Goal: Task Accomplishment & Management: Use online tool/utility

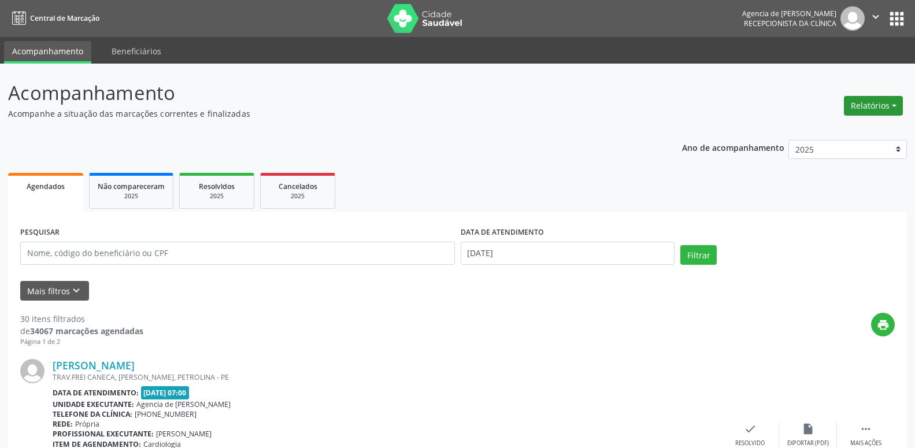
click at [879, 109] on button "Relatórios" at bounding box center [872, 106] width 59 height 20
click at [800, 127] on link "Agendamentos" at bounding box center [841, 130] width 124 height 16
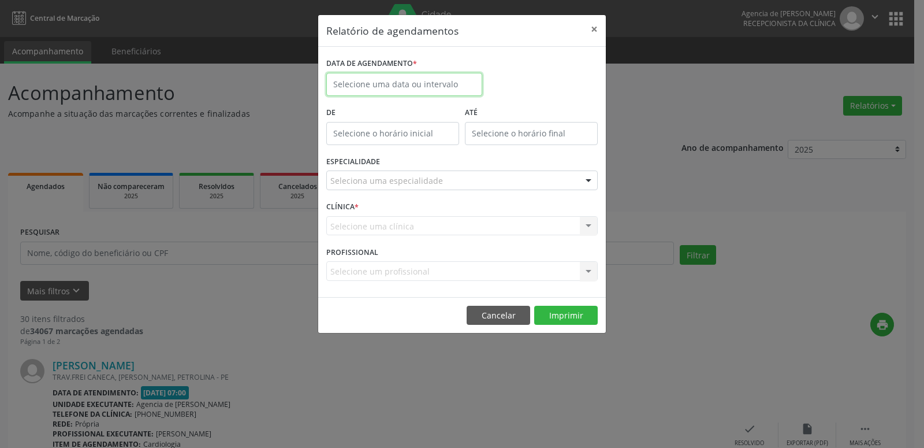
click at [414, 83] on input "text" at bounding box center [404, 84] width 156 height 23
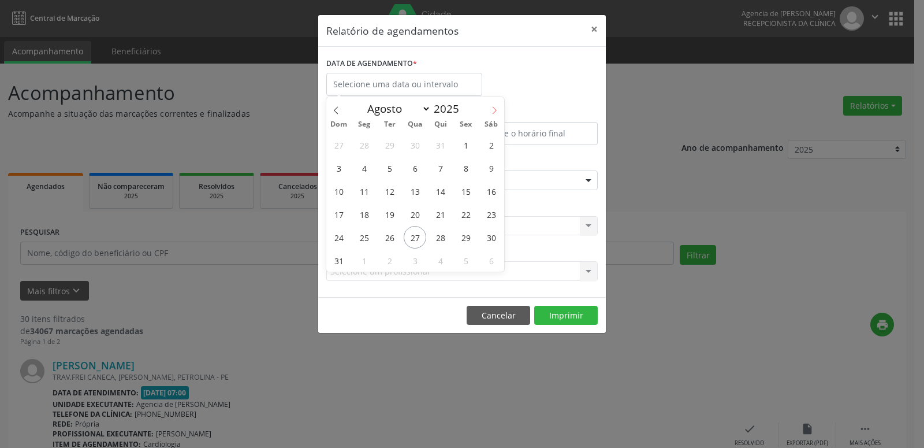
click at [501, 104] on span at bounding box center [495, 107] width 20 height 20
select select "8"
click at [367, 151] on span "1" at bounding box center [364, 144] width 23 height 23
type input "[DATE]"
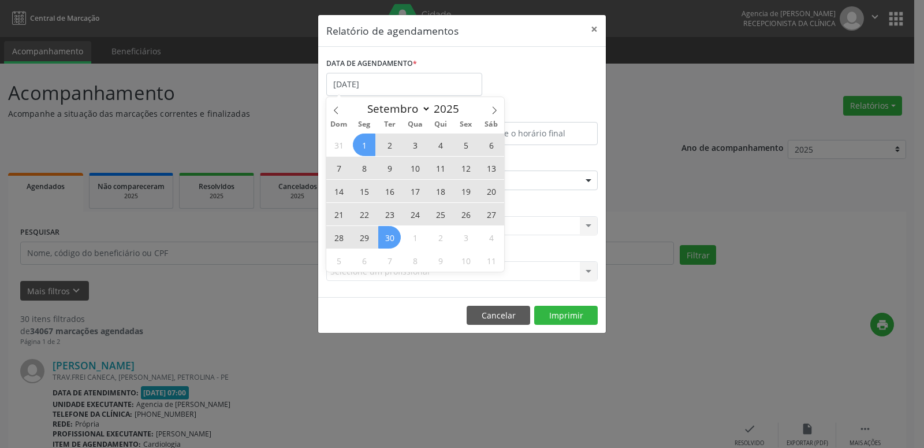
click at [391, 233] on span "30" at bounding box center [389, 237] width 23 height 23
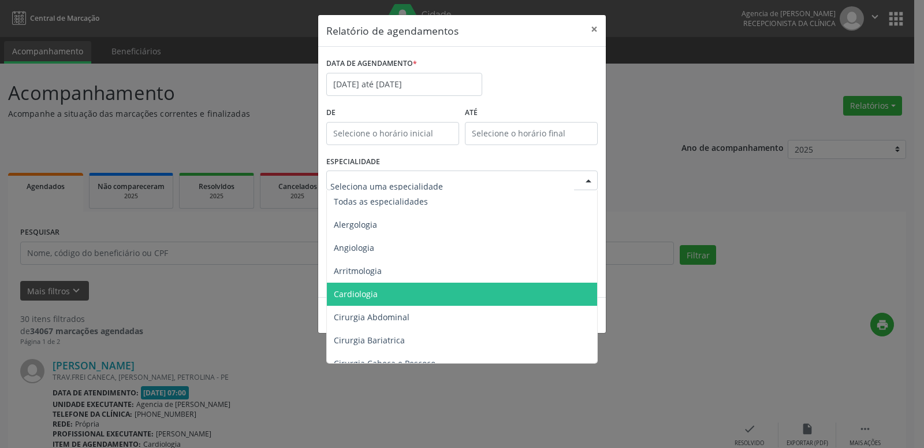
click at [380, 287] on span "Cardiologia" at bounding box center [463, 294] width 272 height 23
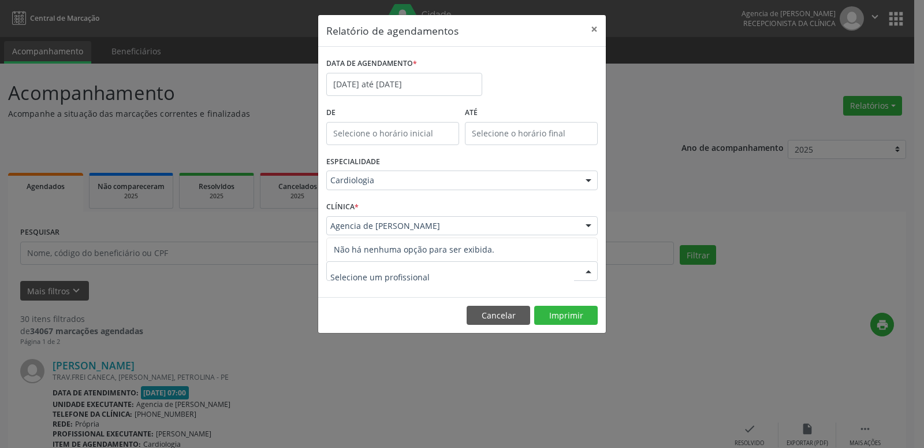
click at [387, 269] on input "text" at bounding box center [452, 276] width 244 height 23
click at [422, 252] on span "Não há nenhuma opção para ser exibida." at bounding box center [462, 249] width 270 height 23
click at [574, 313] on button "Imprimir" at bounding box center [566, 316] width 64 height 20
click at [594, 30] on button "×" at bounding box center [594, 29] width 23 height 28
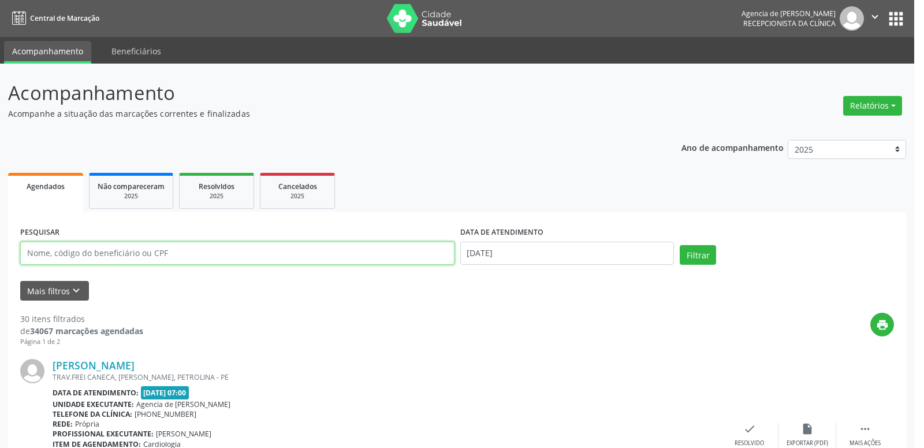
click at [162, 252] on input "text" at bounding box center [237, 252] width 434 height 23
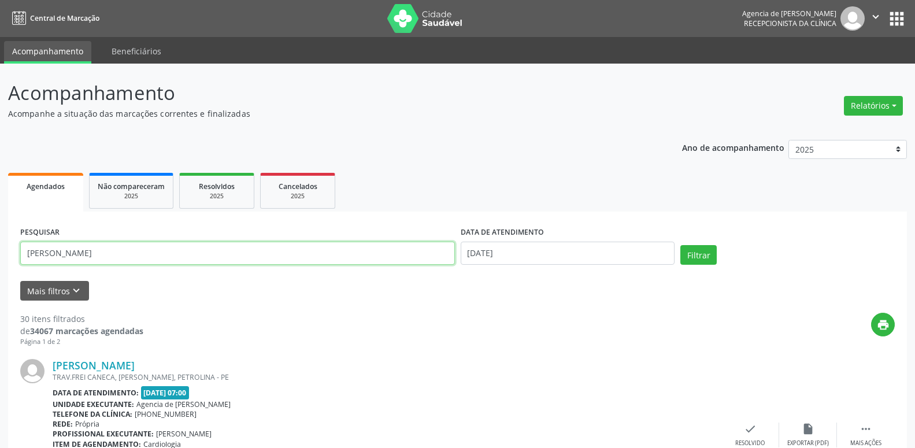
type input "[PERSON_NAME]"
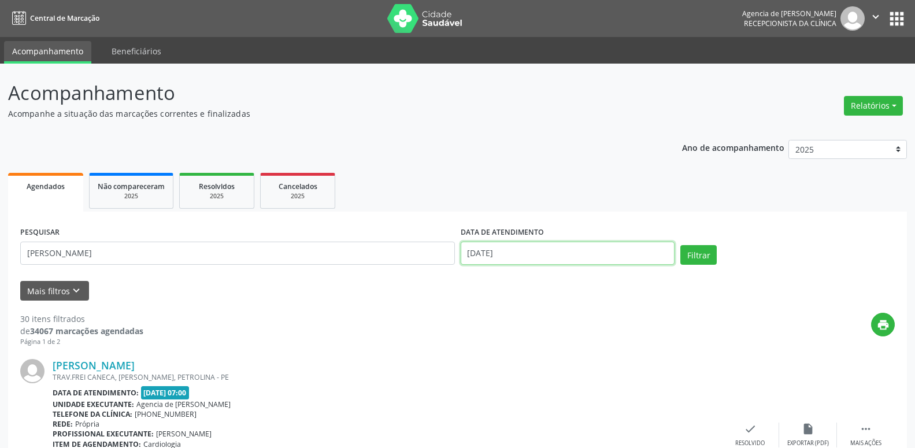
click at [529, 252] on input "[DATE]" at bounding box center [567, 252] width 214 height 23
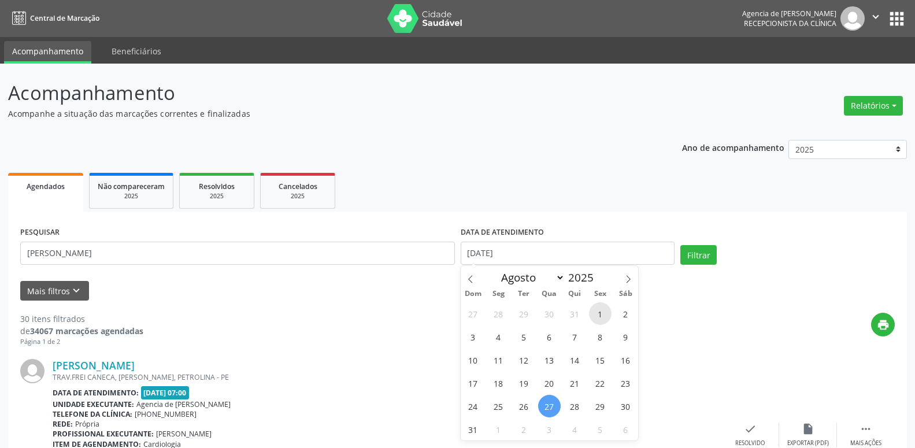
click at [596, 315] on span "1" at bounding box center [600, 313] width 23 height 23
type input "[DATE]"
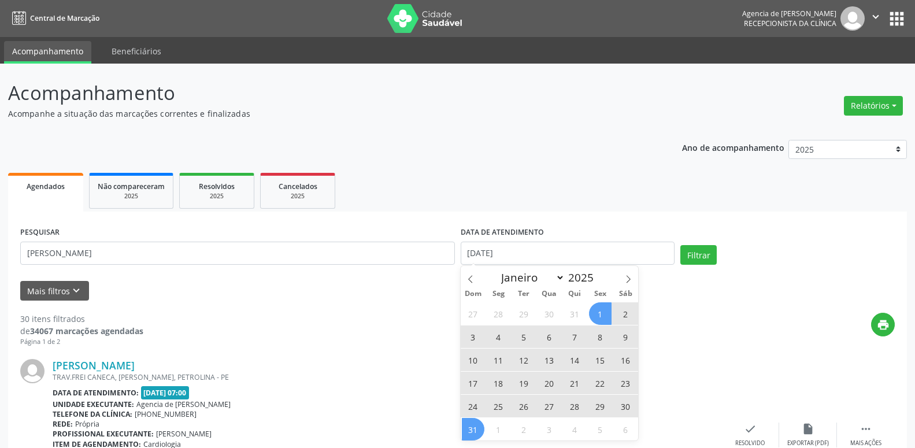
click at [478, 429] on span "31" at bounding box center [473, 429] width 23 height 23
click at [686, 252] on button "Filtrar" at bounding box center [698, 255] width 36 height 20
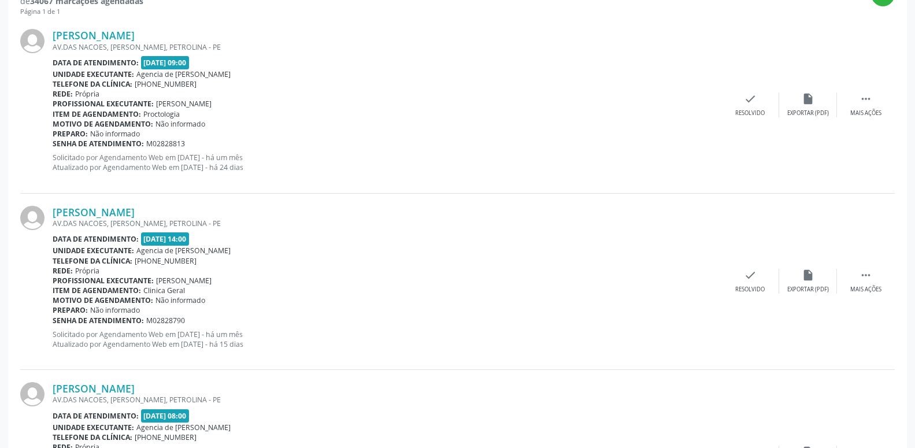
scroll to position [153, 0]
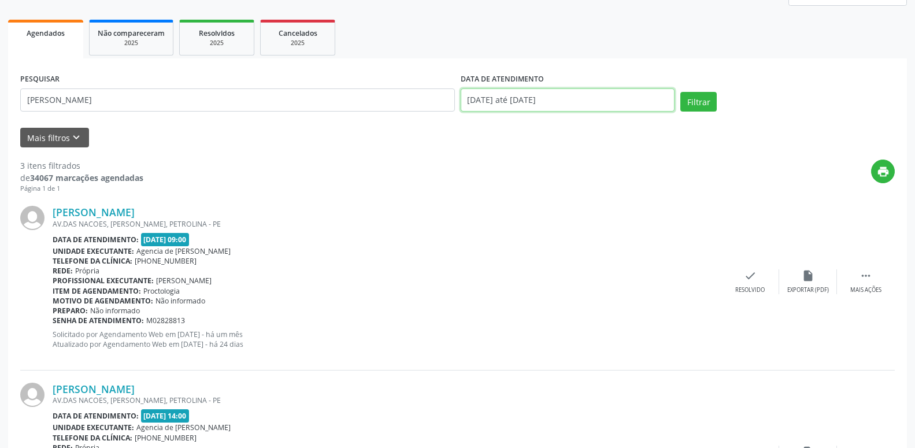
click at [574, 105] on input "[DATE] até [DATE]" at bounding box center [567, 99] width 214 height 23
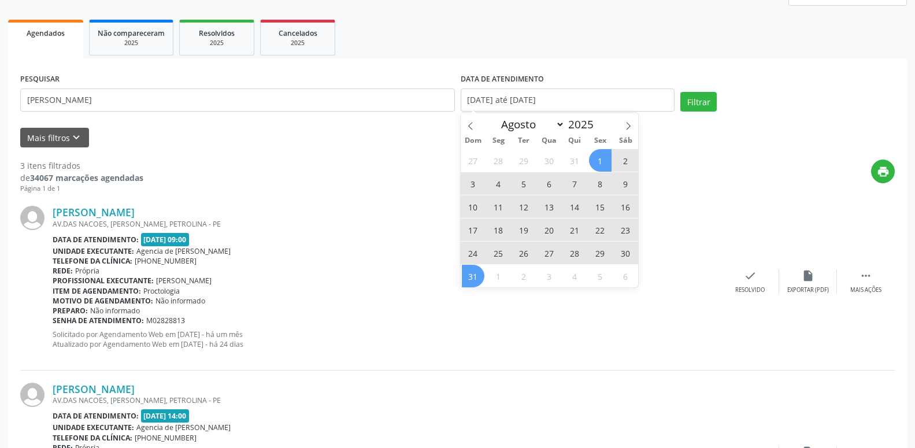
click at [501, 255] on span "25" at bounding box center [498, 252] width 23 height 23
type input "[DATE]"
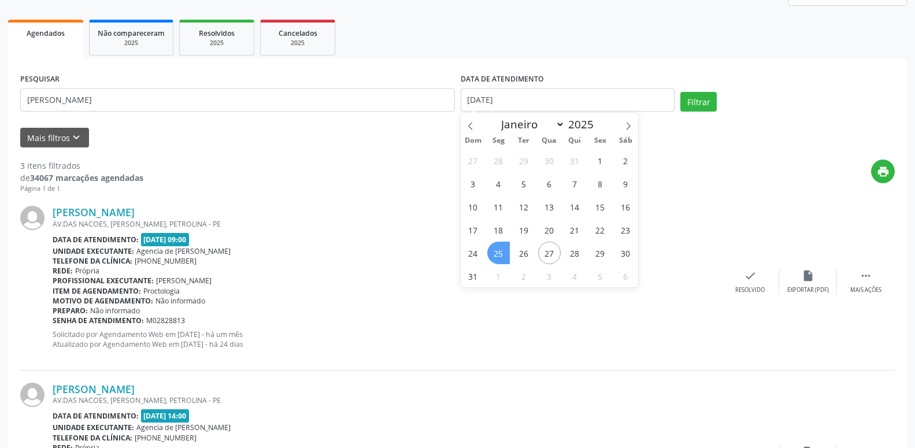
click at [501, 255] on span "25" at bounding box center [498, 252] width 23 height 23
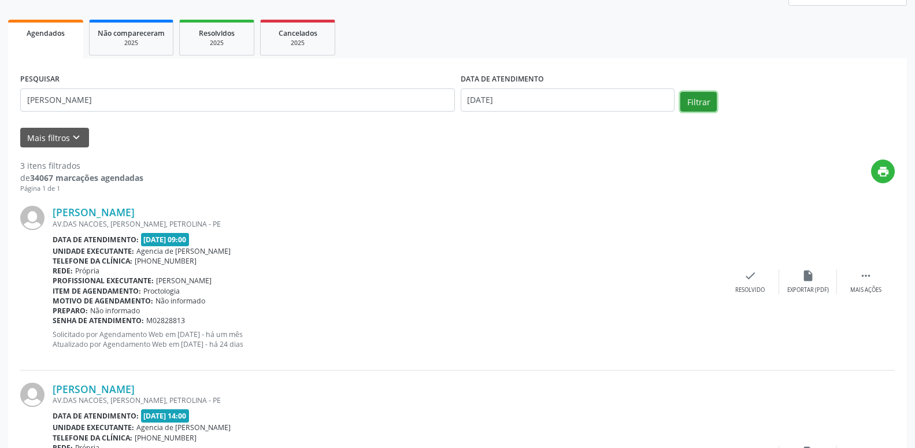
click at [697, 94] on button "Filtrar" at bounding box center [698, 102] width 36 height 20
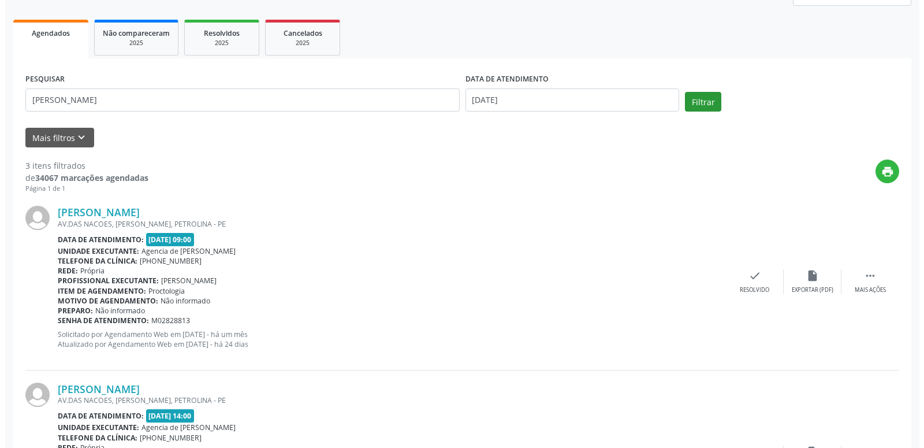
scroll to position [0, 0]
